Goal: Information Seeking & Learning: Learn about a topic

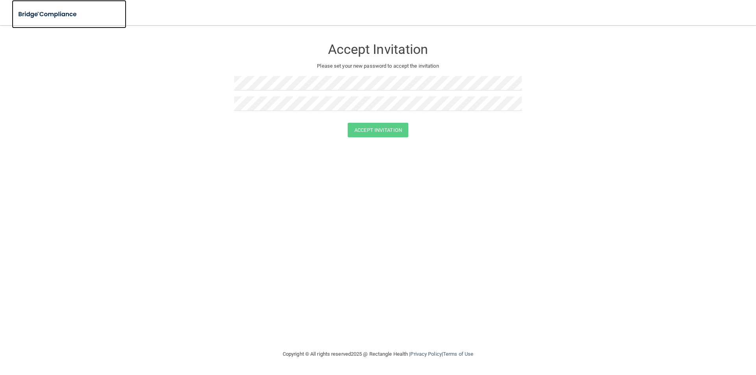
click at [33, 13] on img at bounding box center [48, 14] width 72 height 16
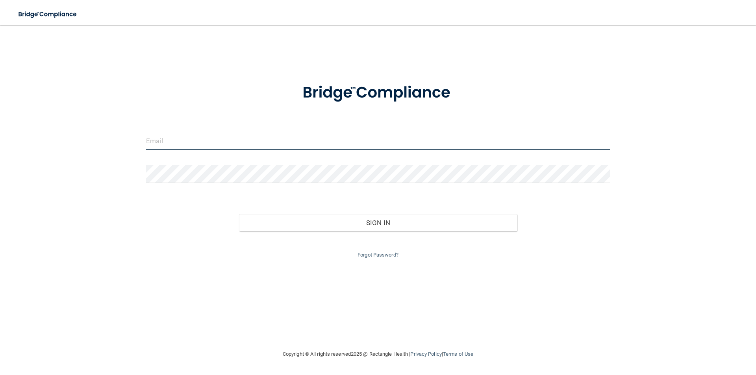
click at [290, 140] on input "email" at bounding box center [378, 141] width 464 height 18
type input "[EMAIL_ADDRESS][DOMAIN_NAME]"
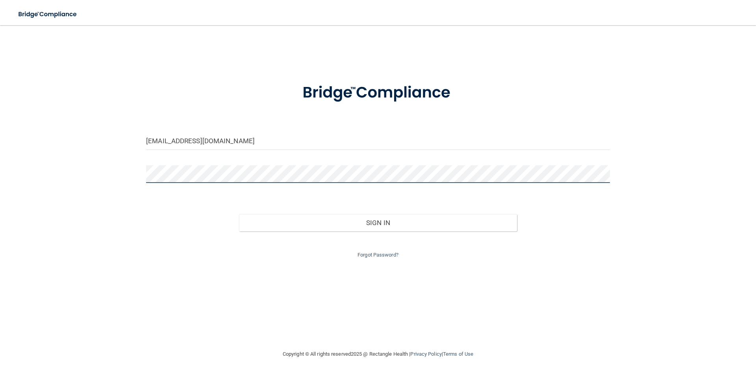
click at [239, 214] on button "Sign In" at bounding box center [378, 222] width 279 height 17
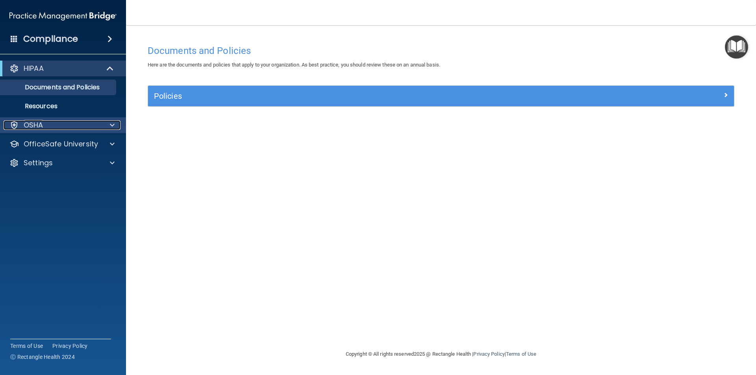
click at [97, 123] on div "OSHA" at bounding box center [53, 125] width 98 height 9
click at [26, 124] on p "OSHA" at bounding box center [34, 125] width 20 height 9
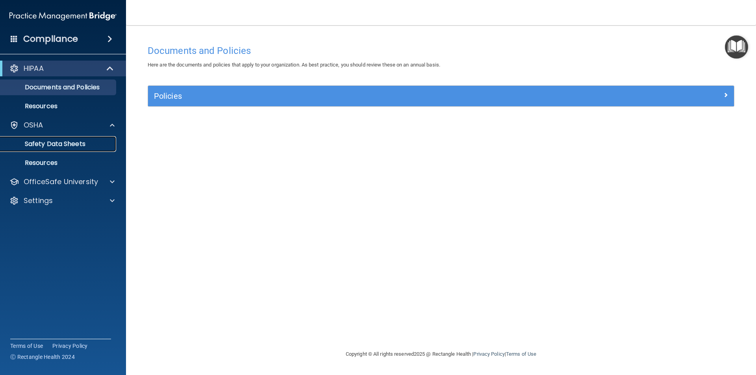
click at [32, 148] on p "Safety Data Sheets" at bounding box center [59, 144] width 108 height 8
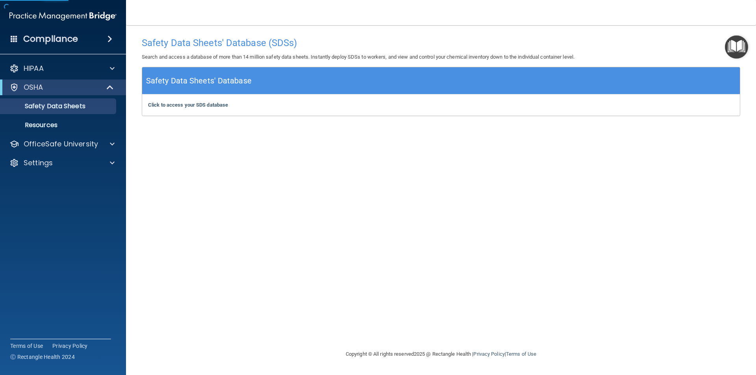
click at [737, 52] on img "Open Resource Center" at bounding box center [736, 46] width 23 height 23
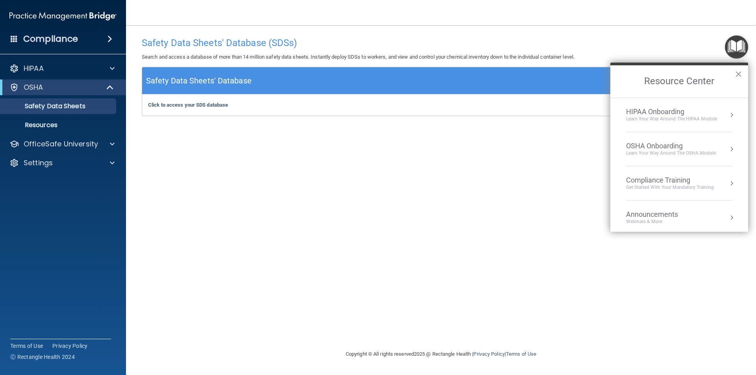
click at [665, 181] on div "Compliance Training" at bounding box center [670, 180] width 88 height 9
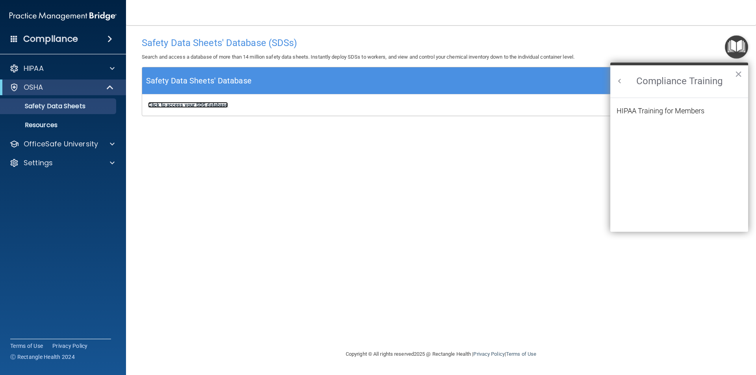
click at [191, 108] on b "Click to access your SDS database" at bounding box center [188, 105] width 80 height 6
click at [52, 89] on div "OSHA" at bounding box center [52, 87] width 97 height 9
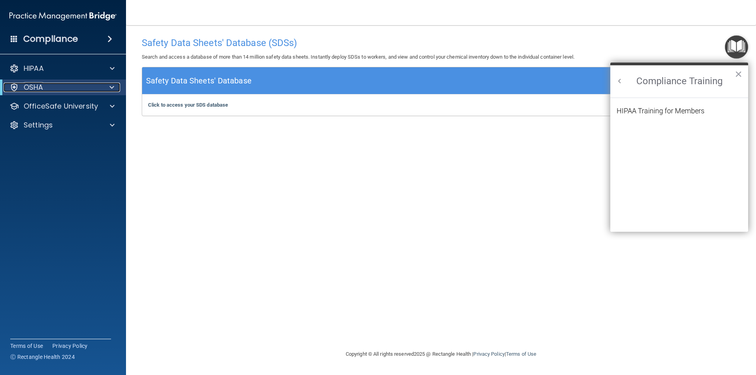
click at [52, 89] on div "OSHA" at bounding box center [52, 87] width 97 height 9
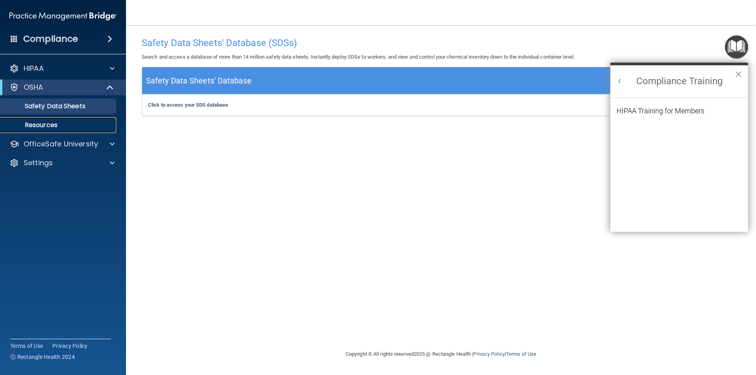
click at [45, 121] on p "Resources" at bounding box center [59, 125] width 108 height 8
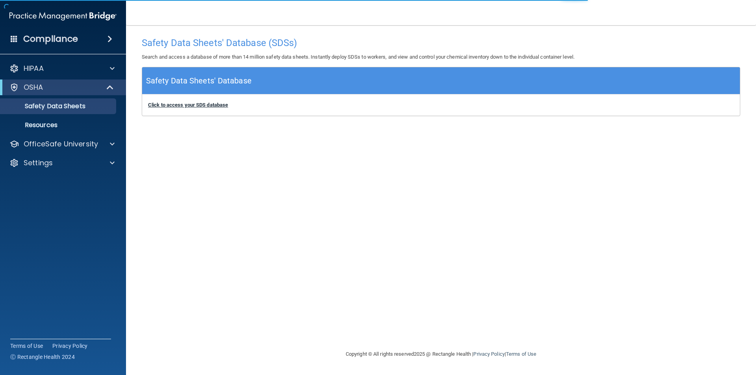
click at [197, 106] on b "Click to access your SDS database" at bounding box center [188, 105] width 80 height 6
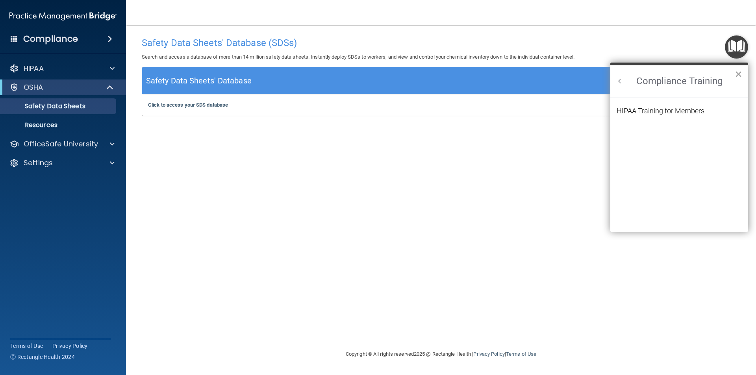
click at [741, 75] on button "×" at bounding box center [738, 74] width 7 height 13
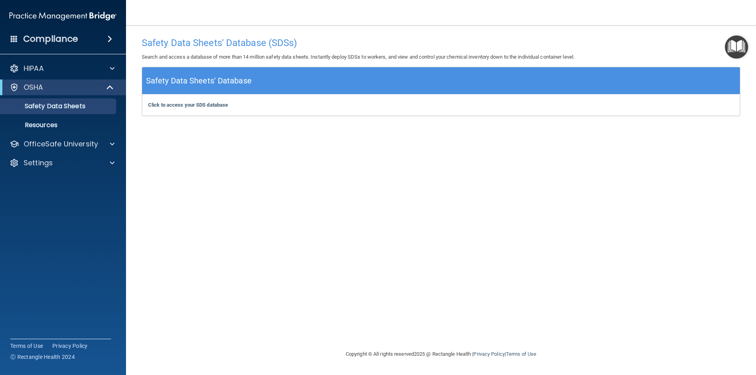
click at [735, 41] on img "Open Resource Center" at bounding box center [736, 46] width 23 height 23
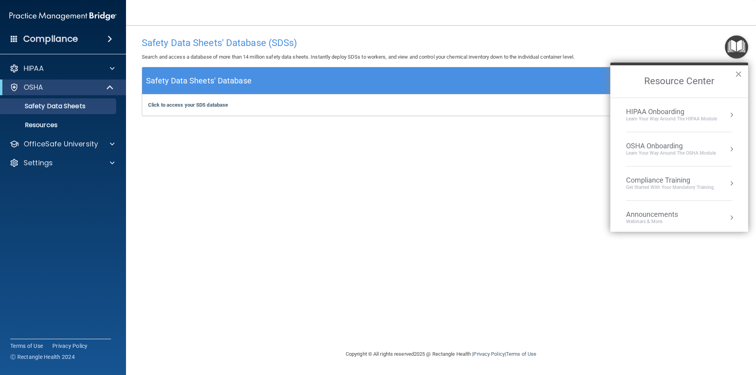
click at [696, 147] on div "OSHA Onboarding" at bounding box center [671, 146] width 90 height 9
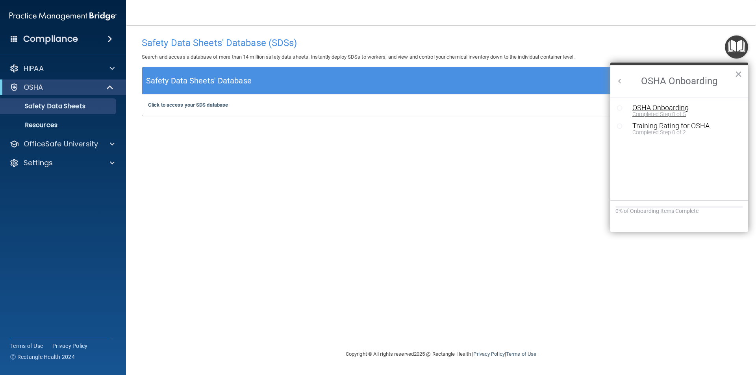
click at [657, 109] on div "OSHA Onboarding" at bounding box center [686, 107] width 106 height 7
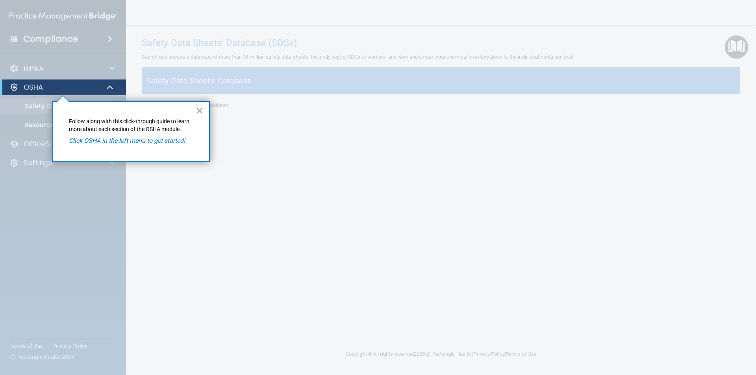
click at [197, 110] on button "×" at bounding box center [199, 110] width 7 height 13
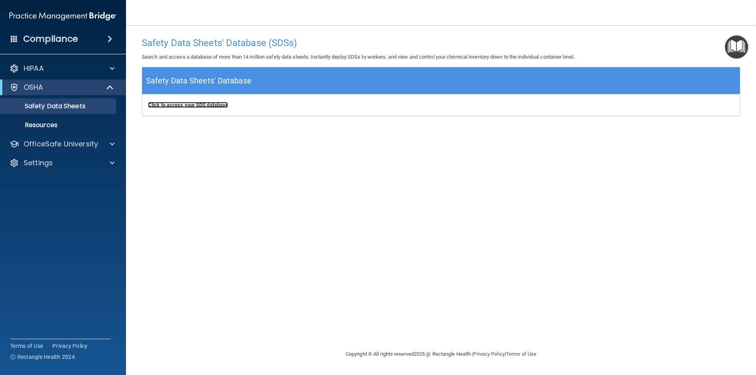
click at [208, 106] on b "Click to access your SDS database" at bounding box center [188, 105] width 80 height 6
click at [730, 41] on img "Open Resource Center" at bounding box center [736, 46] width 23 height 23
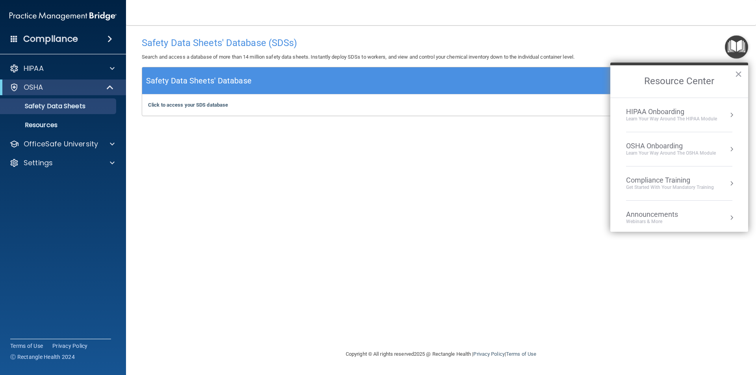
click at [702, 149] on div "OSHA Onboarding" at bounding box center [671, 146] width 90 height 9
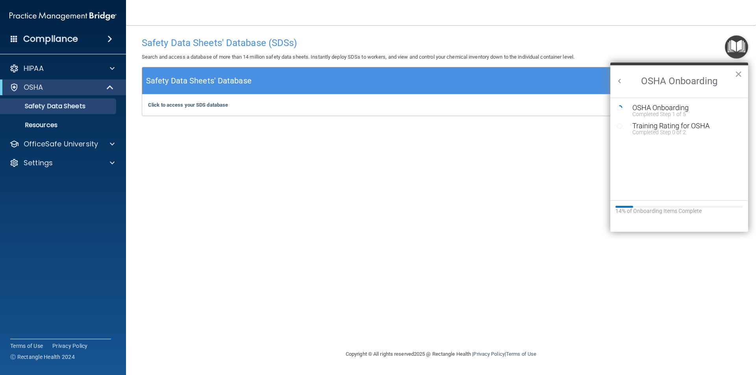
click at [613, 80] on h2 "OSHA Onboarding" at bounding box center [680, 81] width 138 height 32
click at [614, 80] on h2 "OSHA Onboarding" at bounding box center [680, 81] width 138 height 32
click at [615, 80] on h2 "OSHA Onboarding" at bounding box center [680, 81] width 138 height 32
click at [616, 80] on button "Back to Resource Center Home" at bounding box center [620, 81] width 8 height 8
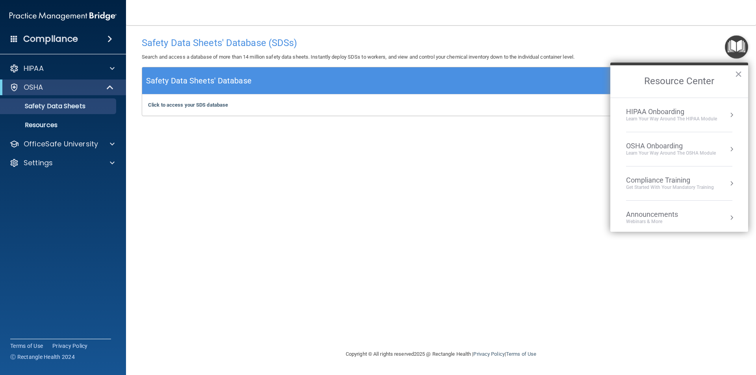
click at [689, 154] on div "Learn your way around the OSHA module" at bounding box center [671, 153] width 90 height 7
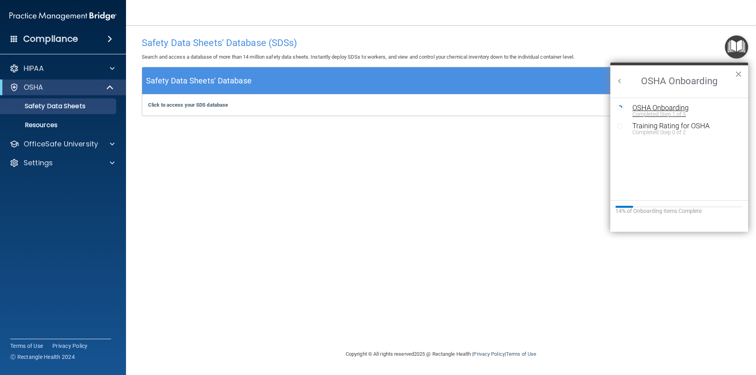
click at [688, 115] on div "Completed Step 1 of 5" at bounding box center [686, 114] width 106 height 6
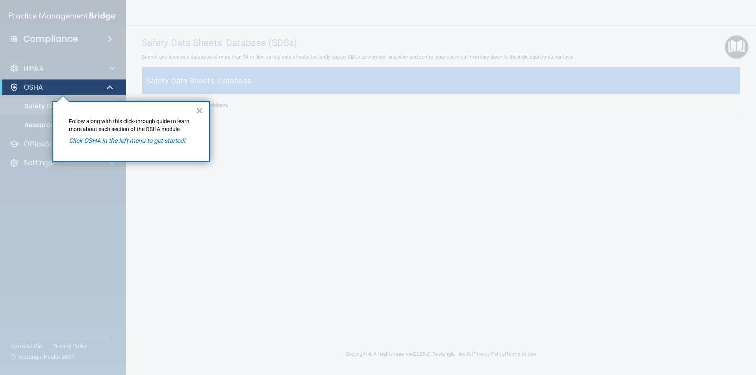
click at [200, 104] on button "×" at bounding box center [199, 110] width 7 height 13
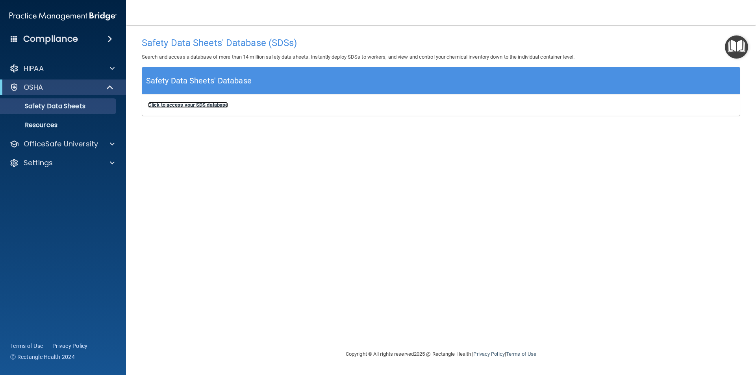
click at [218, 105] on b "Click to access your SDS database" at bounding box center [188, 105] width 80 height 6
click at [203, 106] on b "Click to access your SDS database" at bounding box center [188, 105] width 80 height 6
click at [739, 46] on img "Open Resource Center" at bounding box center [736, 46] width 23 height 23
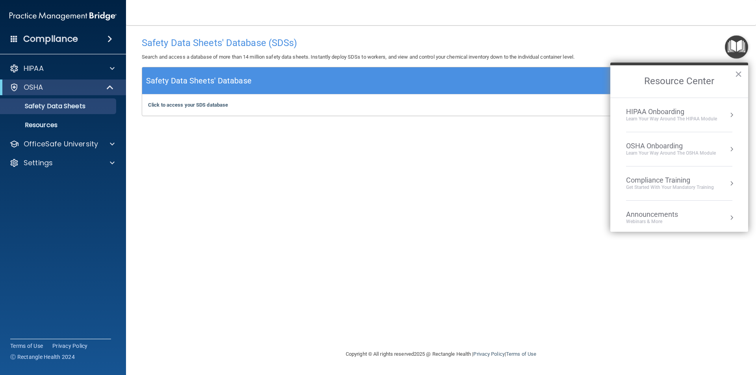
click at [710, 152] on div "Learn your way around the OSHA module" at bounding box center [671, 153] width 90 height 7
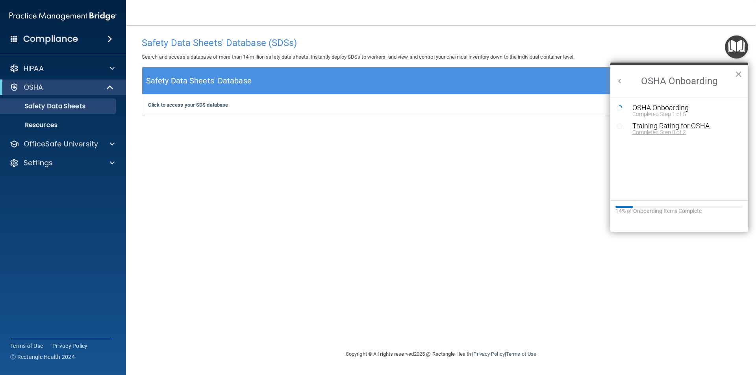
click at [654, 126] on div "Training Rating for OSHA" at bounding box center [686, 126] width 106 height 7
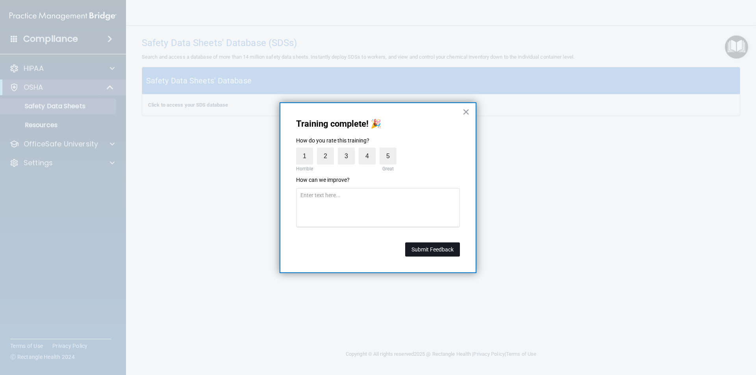
click at [440, 254] on button "Submit Feedback" at bounding box center [432, 250] width 55 height 14
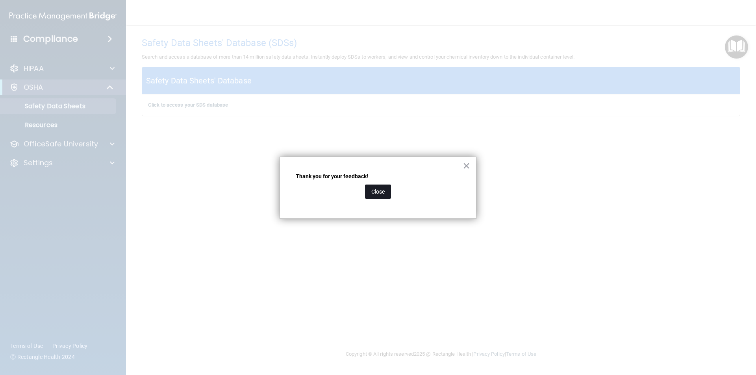
click at [378, 198] on button "Close" at bounding box center [378, 192] width 26 height 14
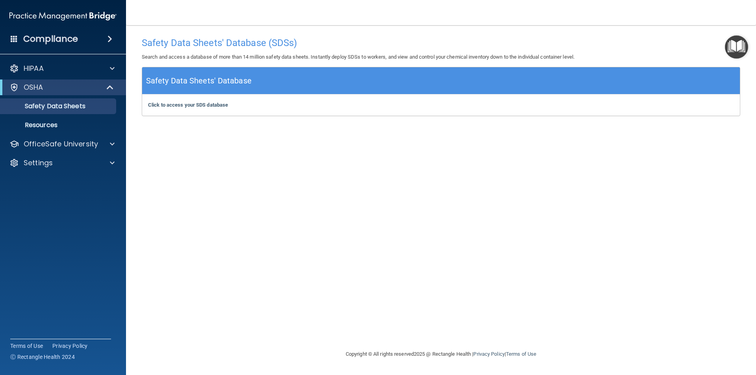
click at [739, 50] on img "Open Resource Center" at bounding box center [736, 46] width 23 height 23
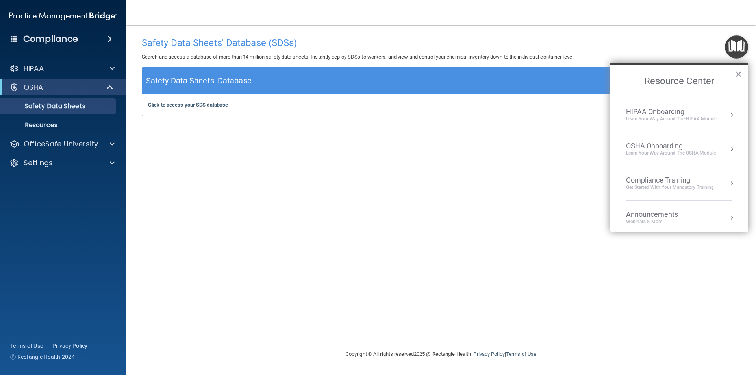
click at [692, 154] on div "Learn your way around the OSHA module" at bounding box center [671, 153] width 90 height 7
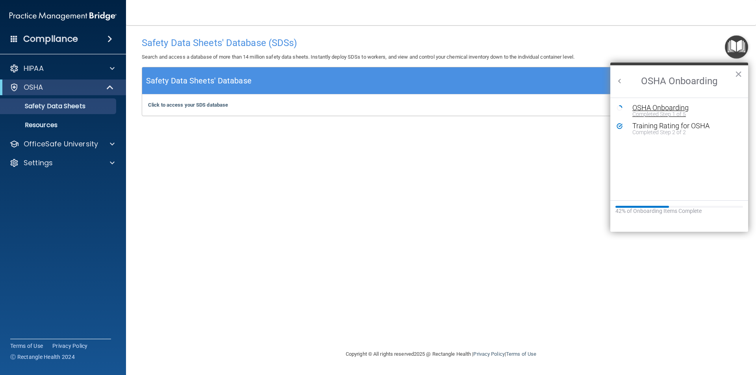
click at [670, 113] on div "Completed Step 1 of 5" at bounding box center [686, 114] width 106 height 6
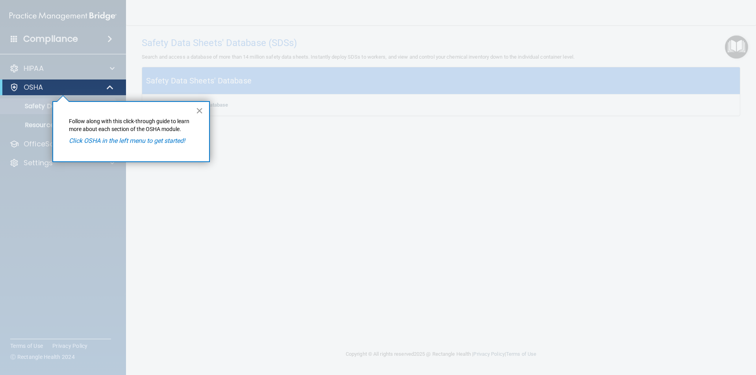
click at [196, 111] on button "×" at bounding box center [199, 110] width 7 height 13
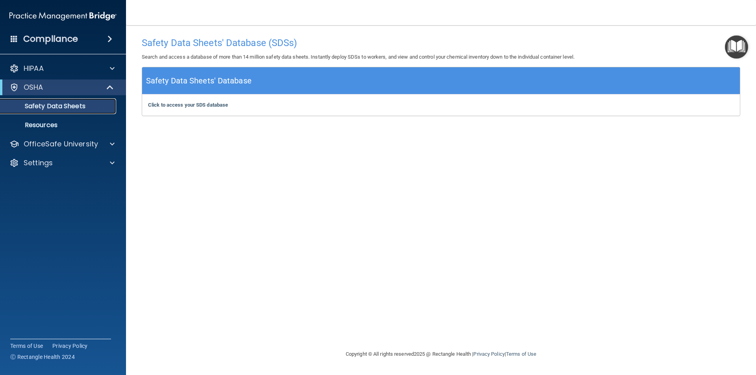
click at [91, 108] on p "Safety Data Sheets" at bounding box center [59, 106] width 108 height 8
click at [172, 106] on b "Click to access your SDS database" at bounding box center [188, 105] width 80 height 6
click at [89, 145] on p "OfficeSafe University" at bounding box center [61, 143] width 74 height 9
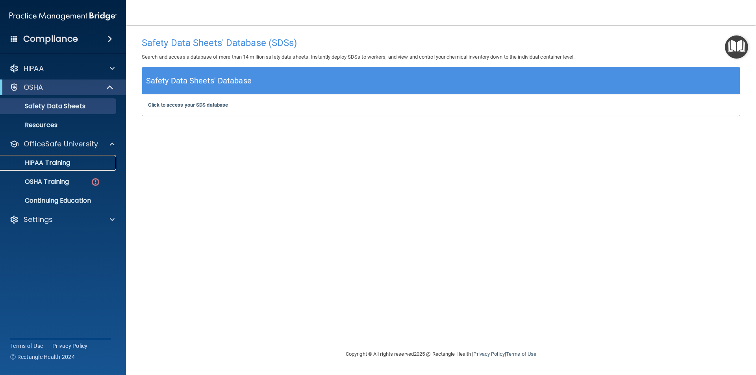
click at [52, 165] on p "HIPAA Training" at bounding box center [37, 163] width 65 height 8
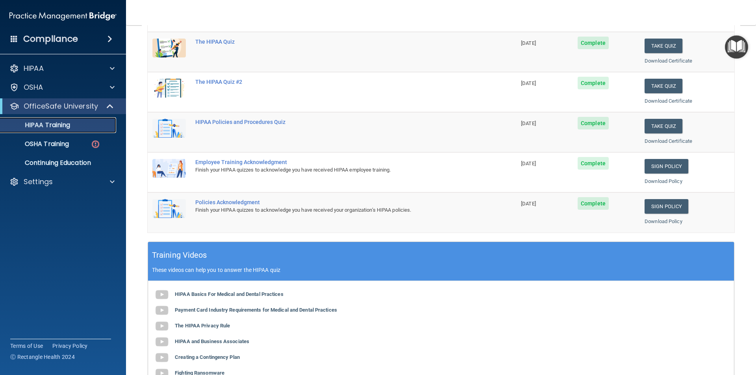
scroll to position [118, 0]
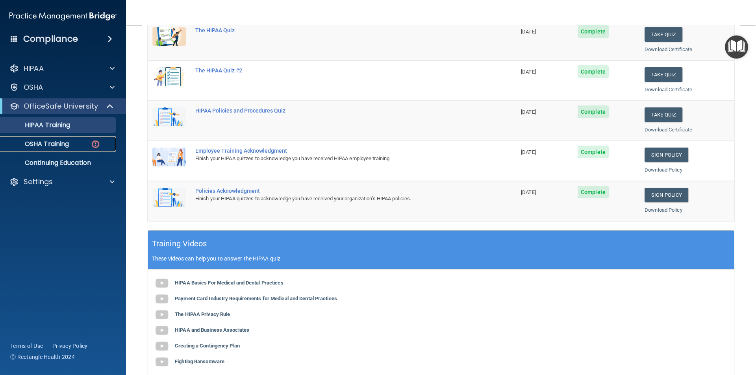
click at [50, 147] on p "OSHA Training" at bounding box center [37, 144] width 64 height 8
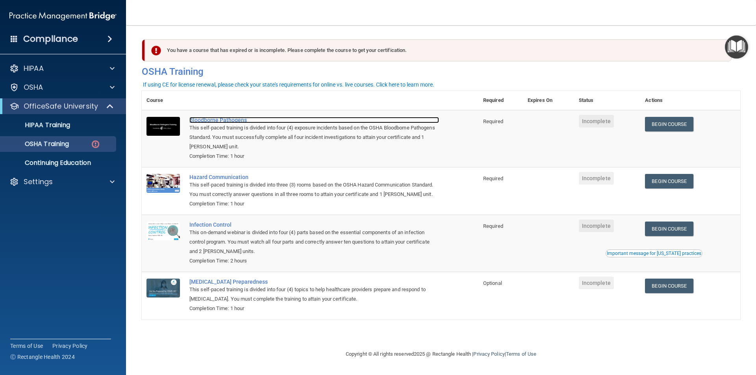
click at [212, 121] on div "Bloodborne Pathogens" at bounding box center [314, 120] width 250 height 6
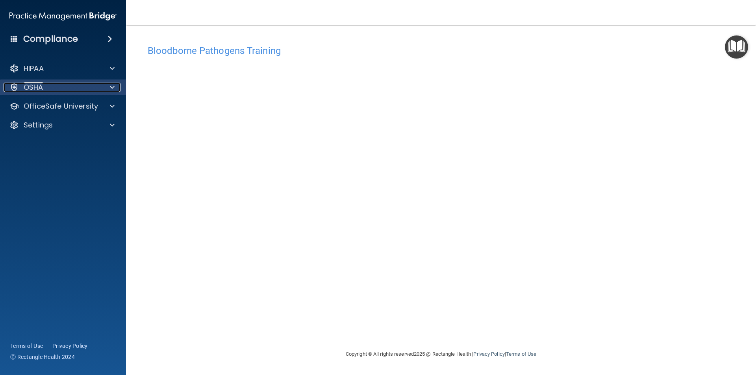
click at [58, 86] on div "OSHA" at bounding box center [53, 87] width 98 height 9
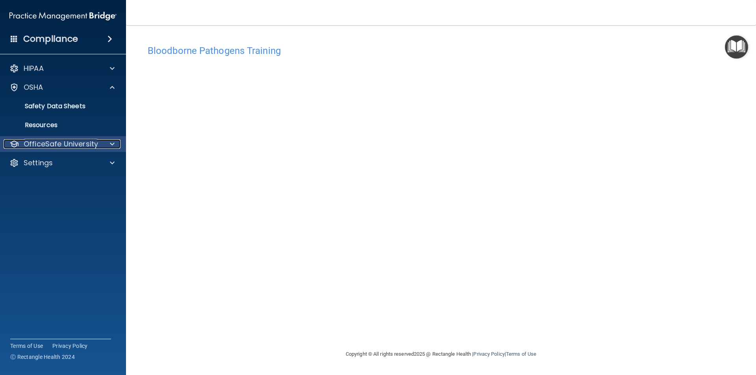
click at [105, 148] on div at bounding box center [111, 143] width 20 height 9
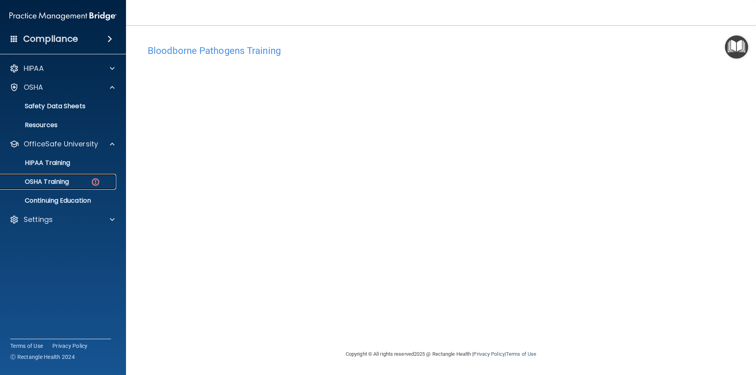
click at [63, 180] on p "OSHA Training" at bounding box center [37, 182] width 64 height 8
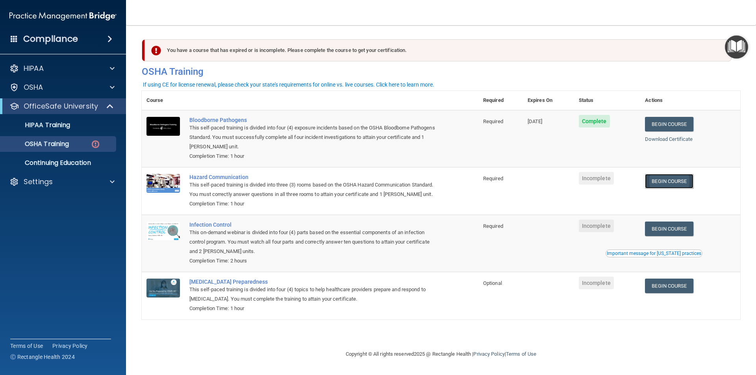
click at [680, 180] on link "Begin Course" at bounding box center [669, 181] width 48 height 15
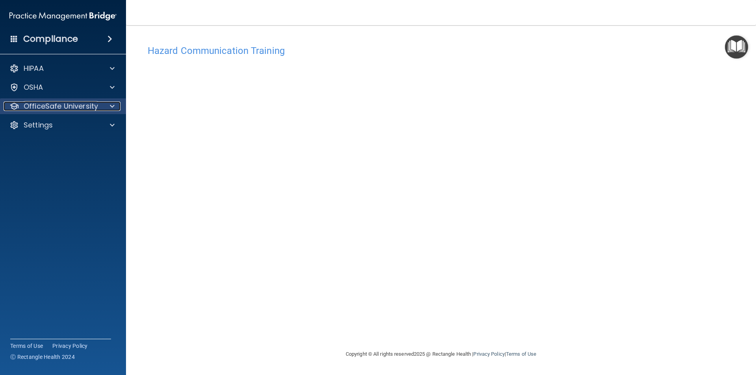
click at [112, 108] on span at bounding box center [112, 106] width 5 height 9
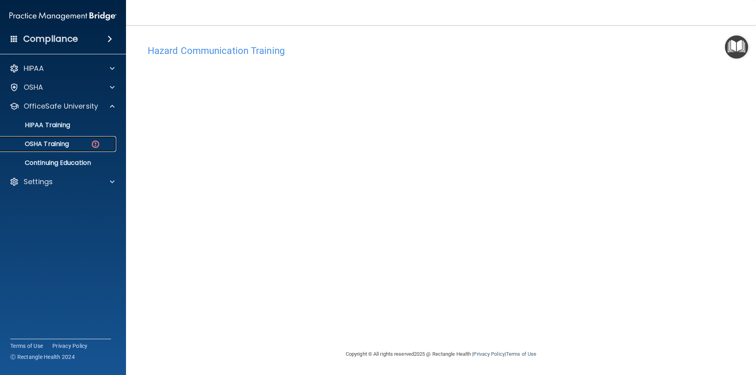
click at [106, 143] on div "OSHA Training" at bounding box center [59, 144] width 108 height 8
